Goal: Transaction & Acquisition: Book appointment/travel/reservation

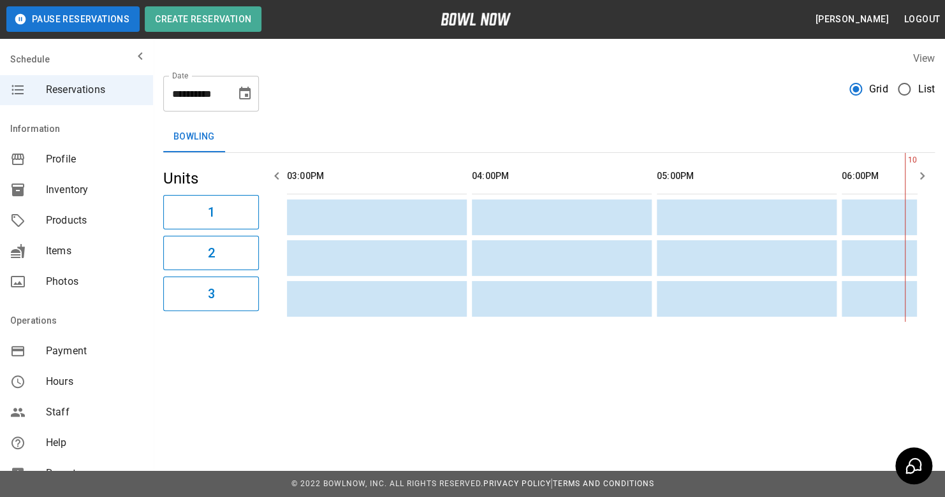
scroll to position [0, 555]
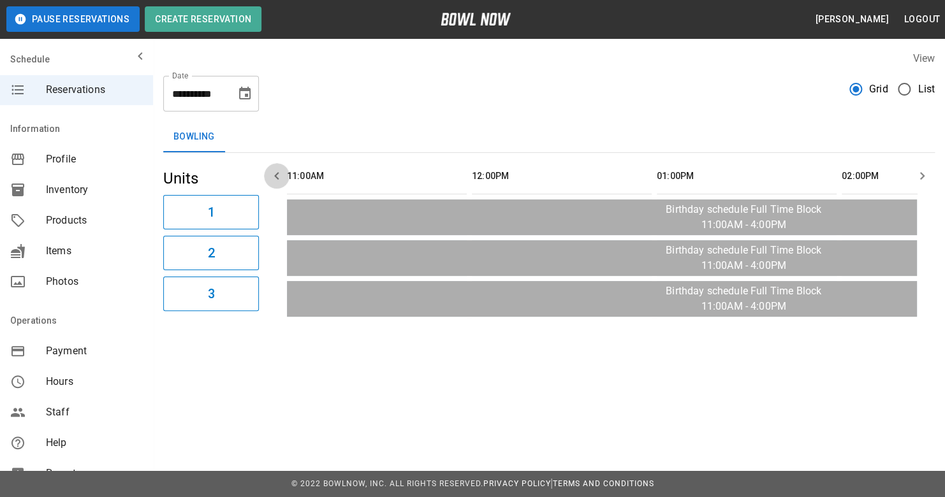
click at [277, 176] on icon "button" at bounding box center [276, 175] width 15 height 15
click at [198, 92] on input "**********" at bounding box center [195, 94] width 64 height 36
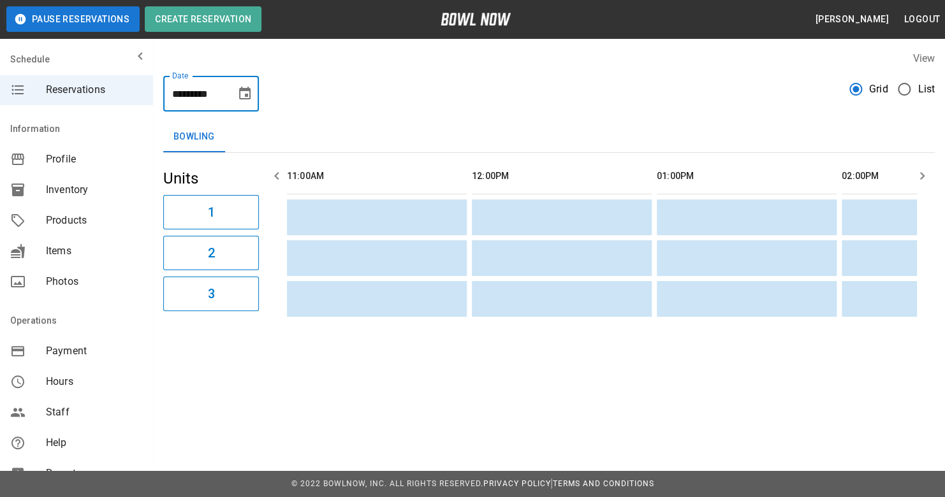
type input "**********"
